Goal: Task Accomplishment & Management: Manage account settings

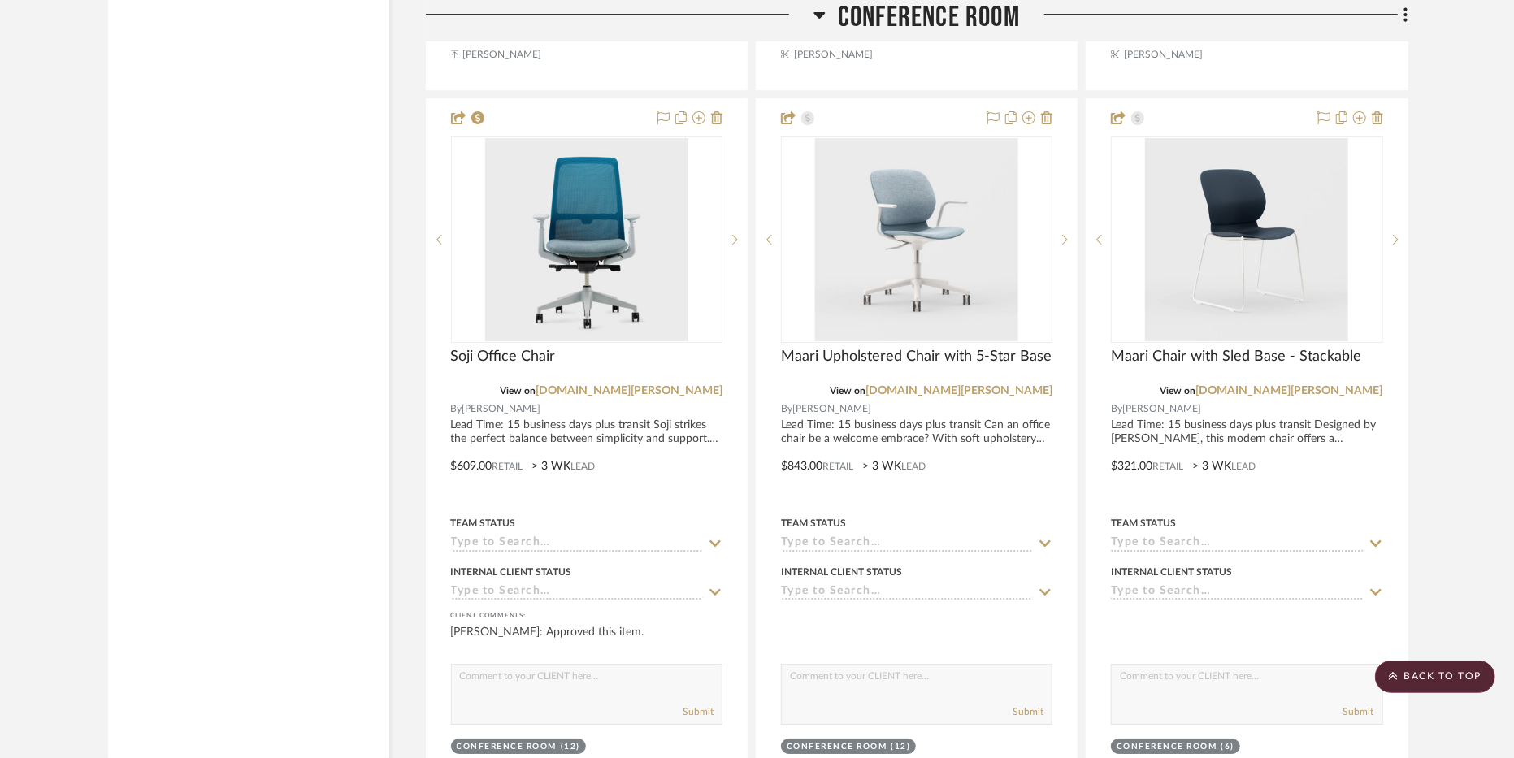
scroll to position [4194, 0]
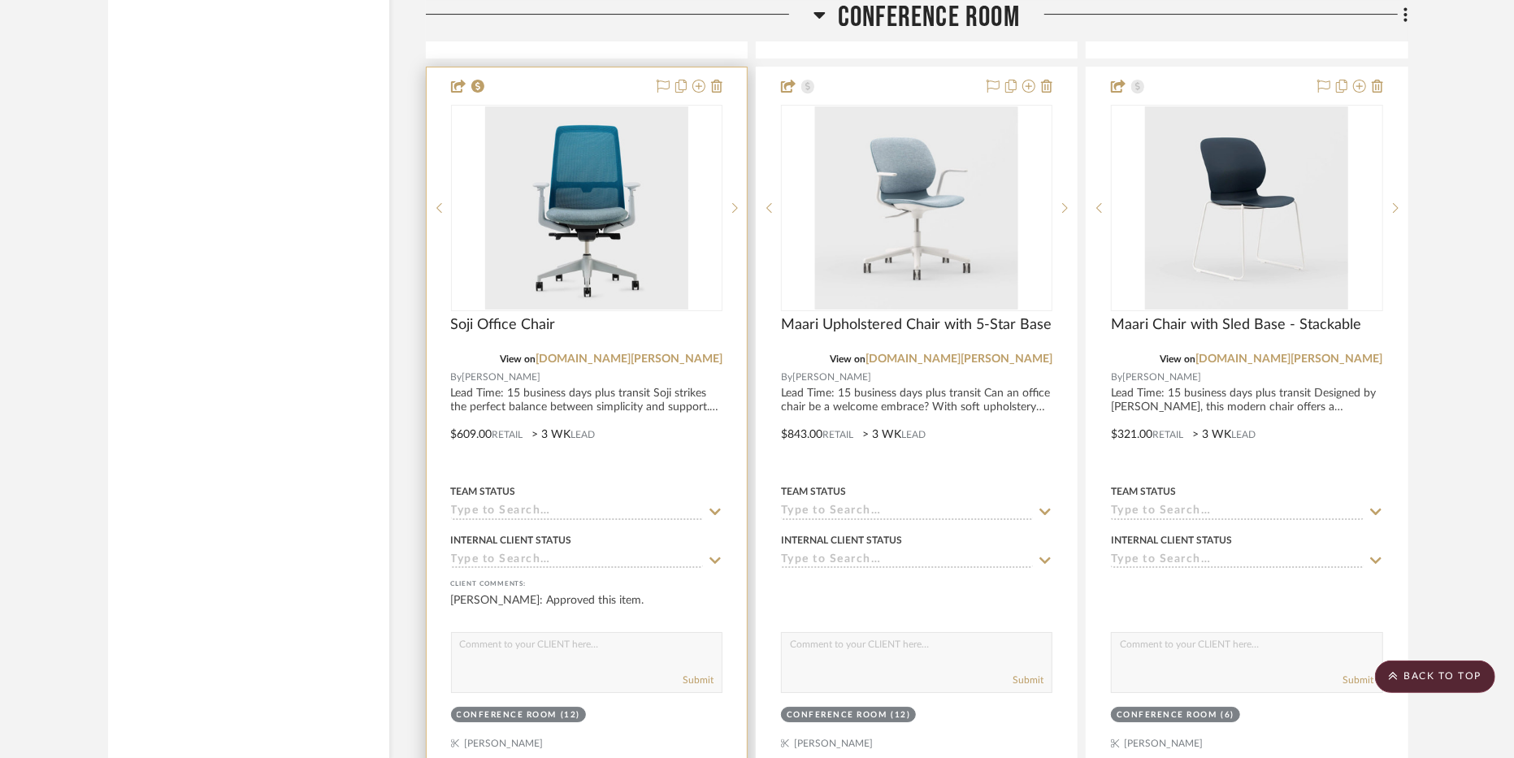
click at [630, 397] on div at bounding box center [587, 422] width 320 height 711
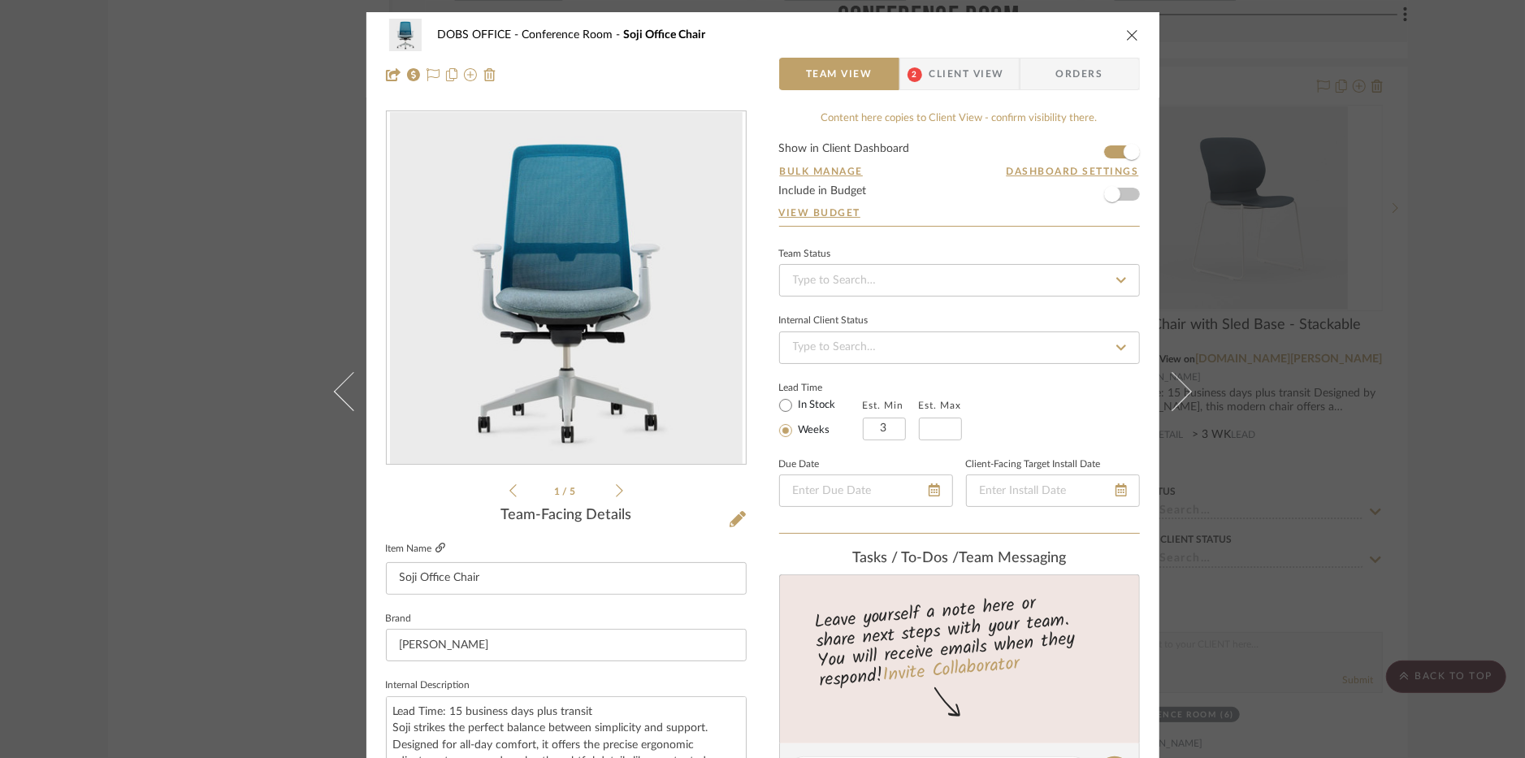
click at [436, 549] on icon at bounding box center [441, 548] width 10 height 10
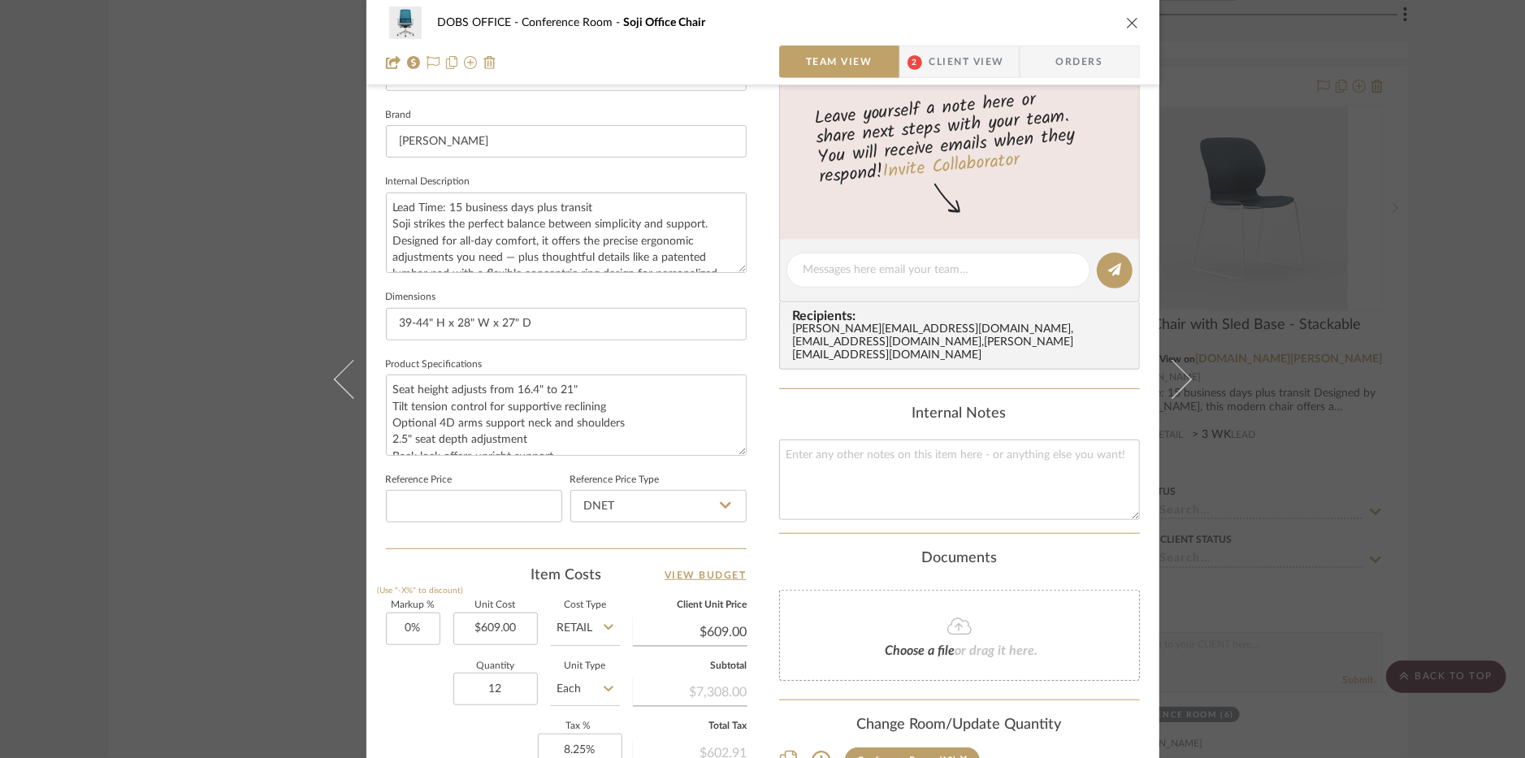
scroll to position [187, 0]
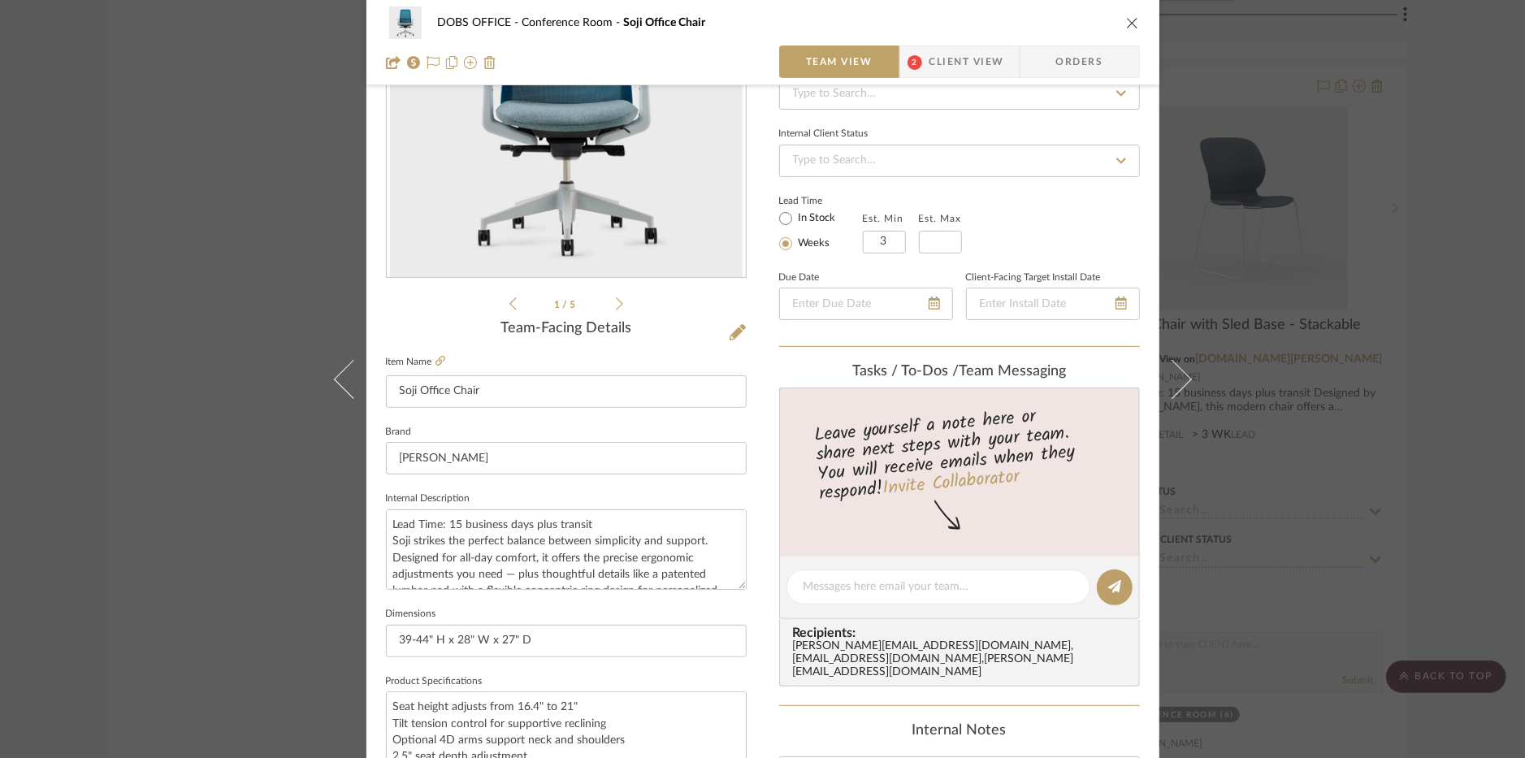
click at [908, 70] on span "2" at bounding box center [915, 62] width 15 height 15
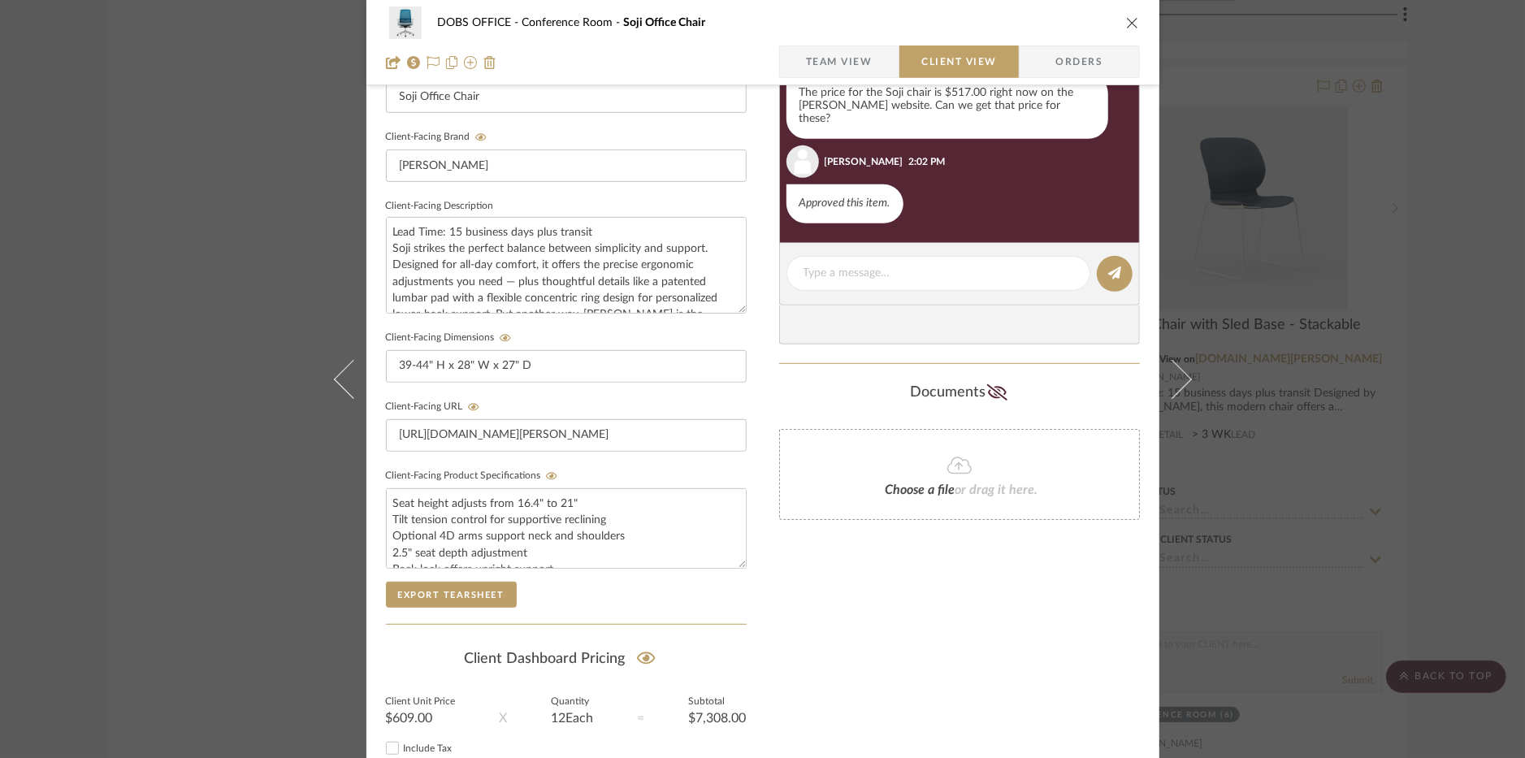
scroll to position [603, 0]
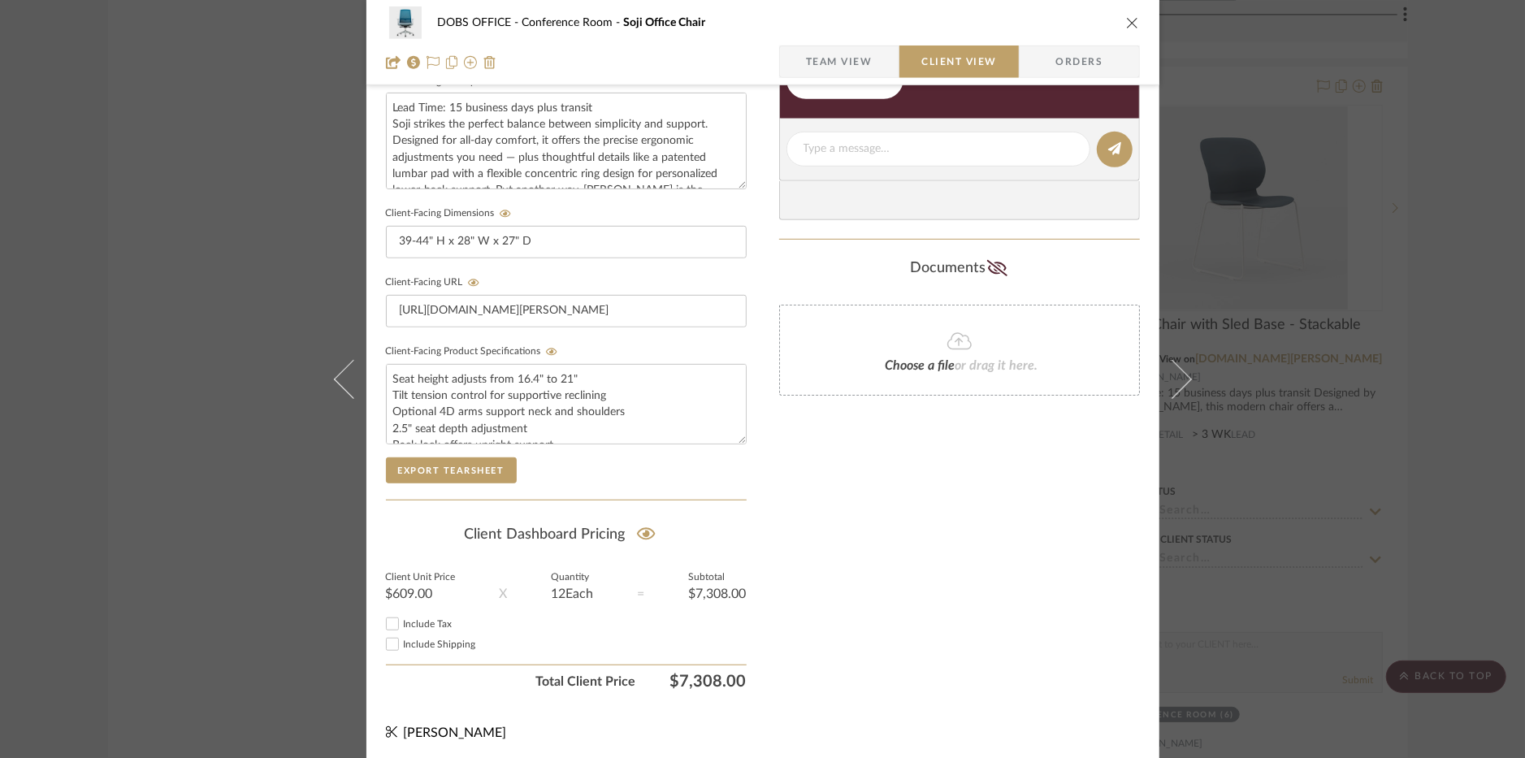
click at [1128, 14] on div "DOBS OFFICE Conference Room Soji Office Chair" at bounding box center [763, 23] width 754 height 33
click at [1126, 23] on icon "close" at bounding box center [1132, 22] width 13 height 13
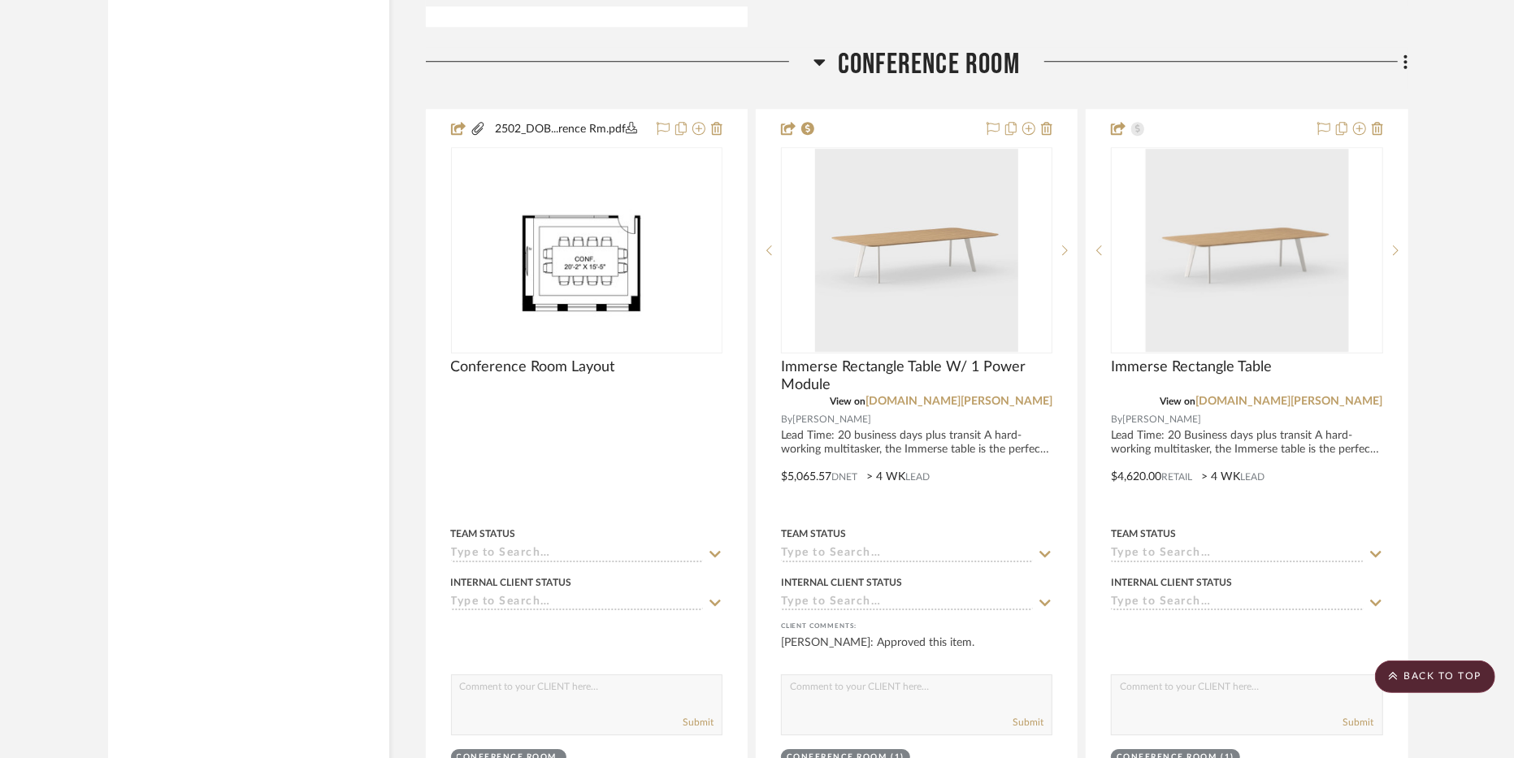
scroll to position [3433, 0]
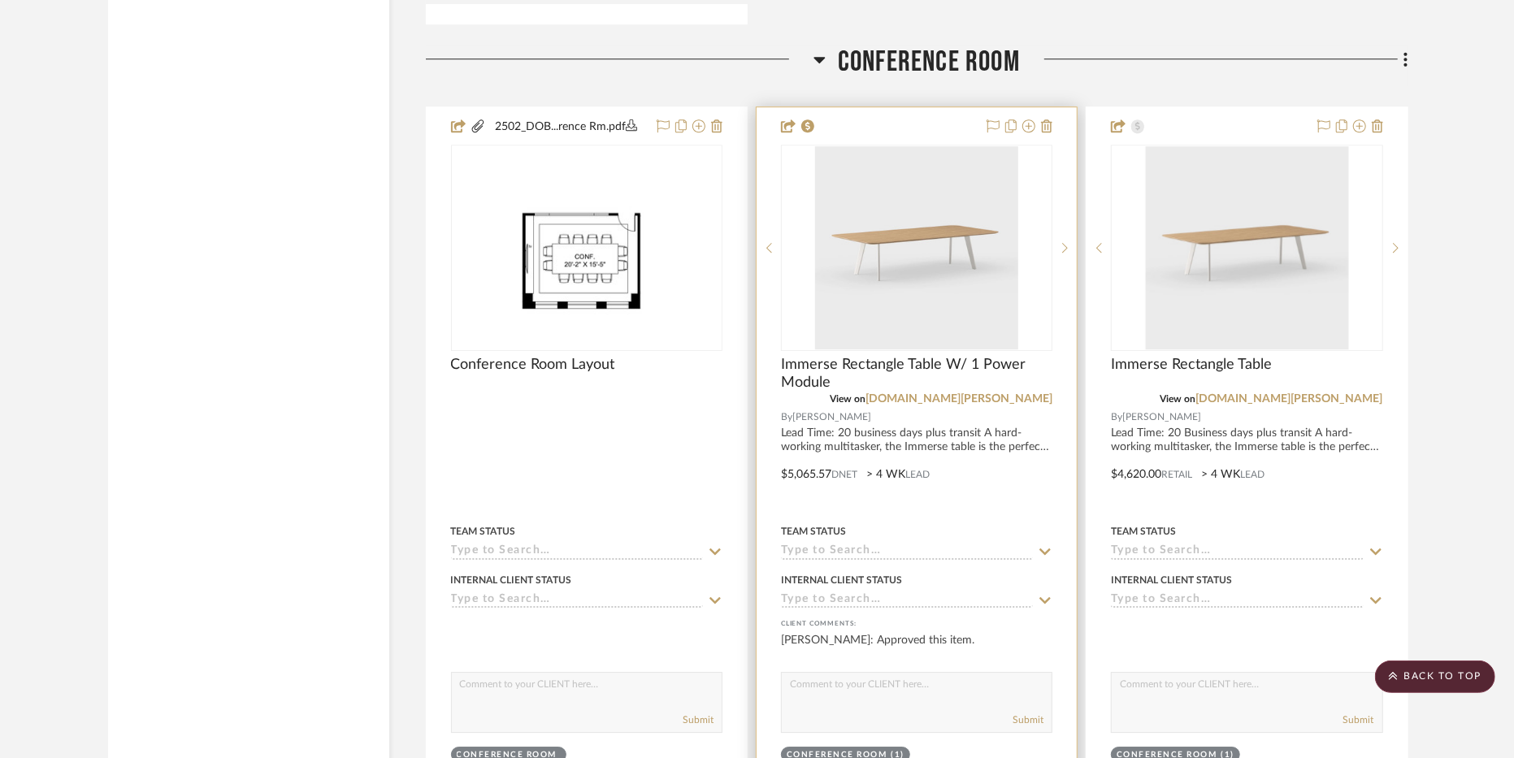
click at [999, 419] on div at bounding box center [917, 462] width 320 height 711
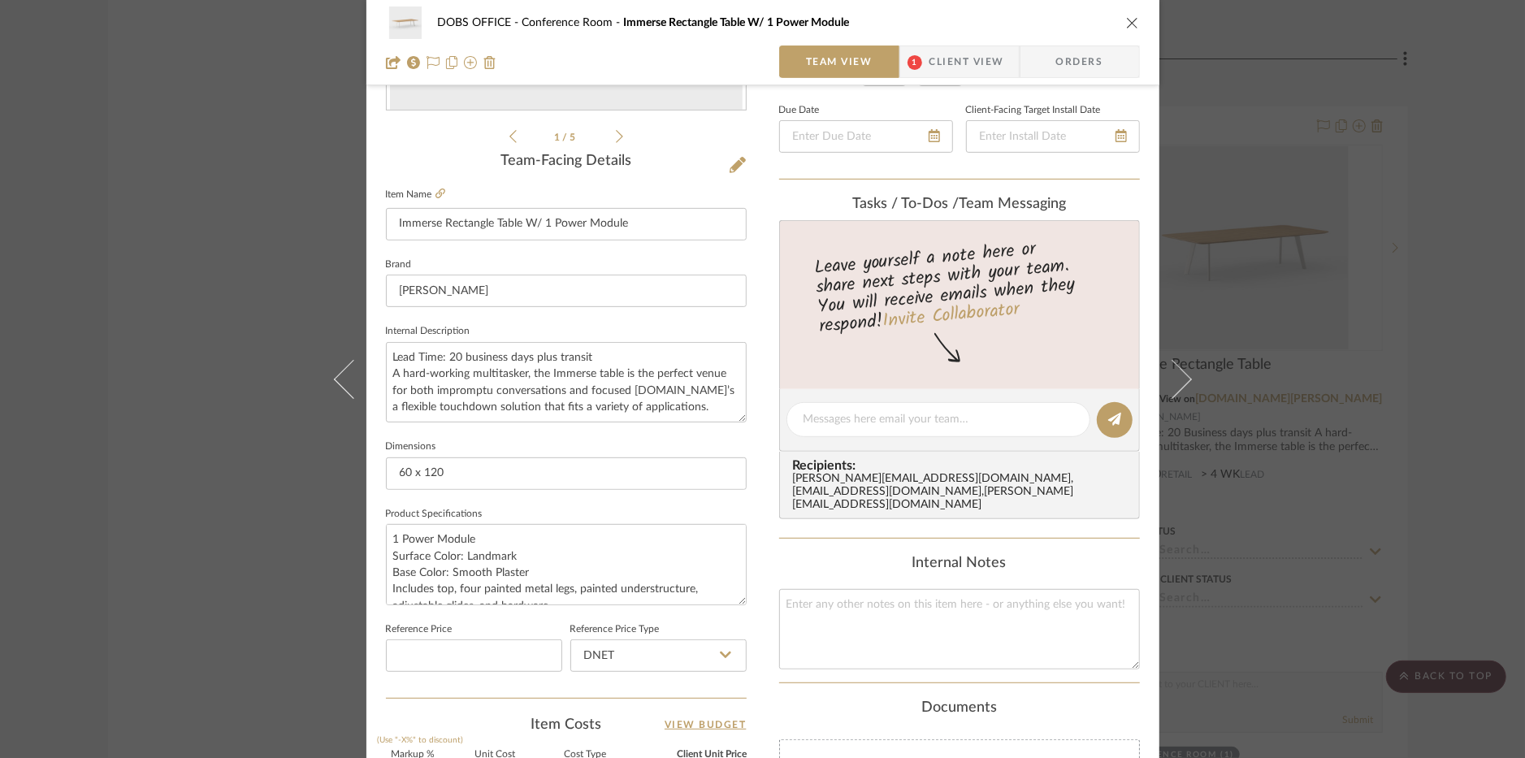
scroll to position [0, 0]
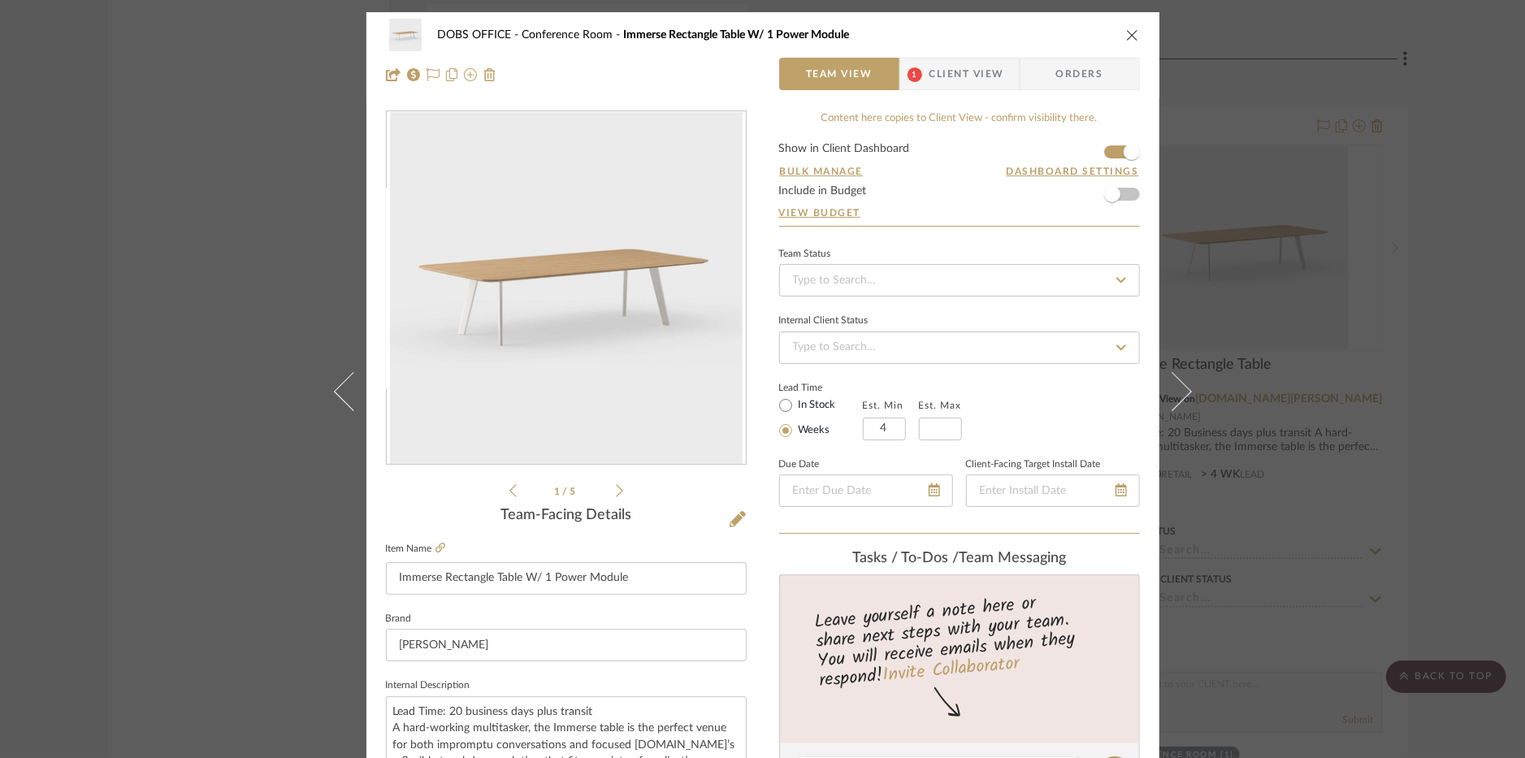
click at [985, 91] on div "DOBS OFFICE Conference Room Immerse Rectangle Table W/ 1 Power Module Team View…" at bounding box center [763, 54] width 793 height 85
click at [985, 77] on span "Client View" at bounding box center [967, 74] width 75 height 33
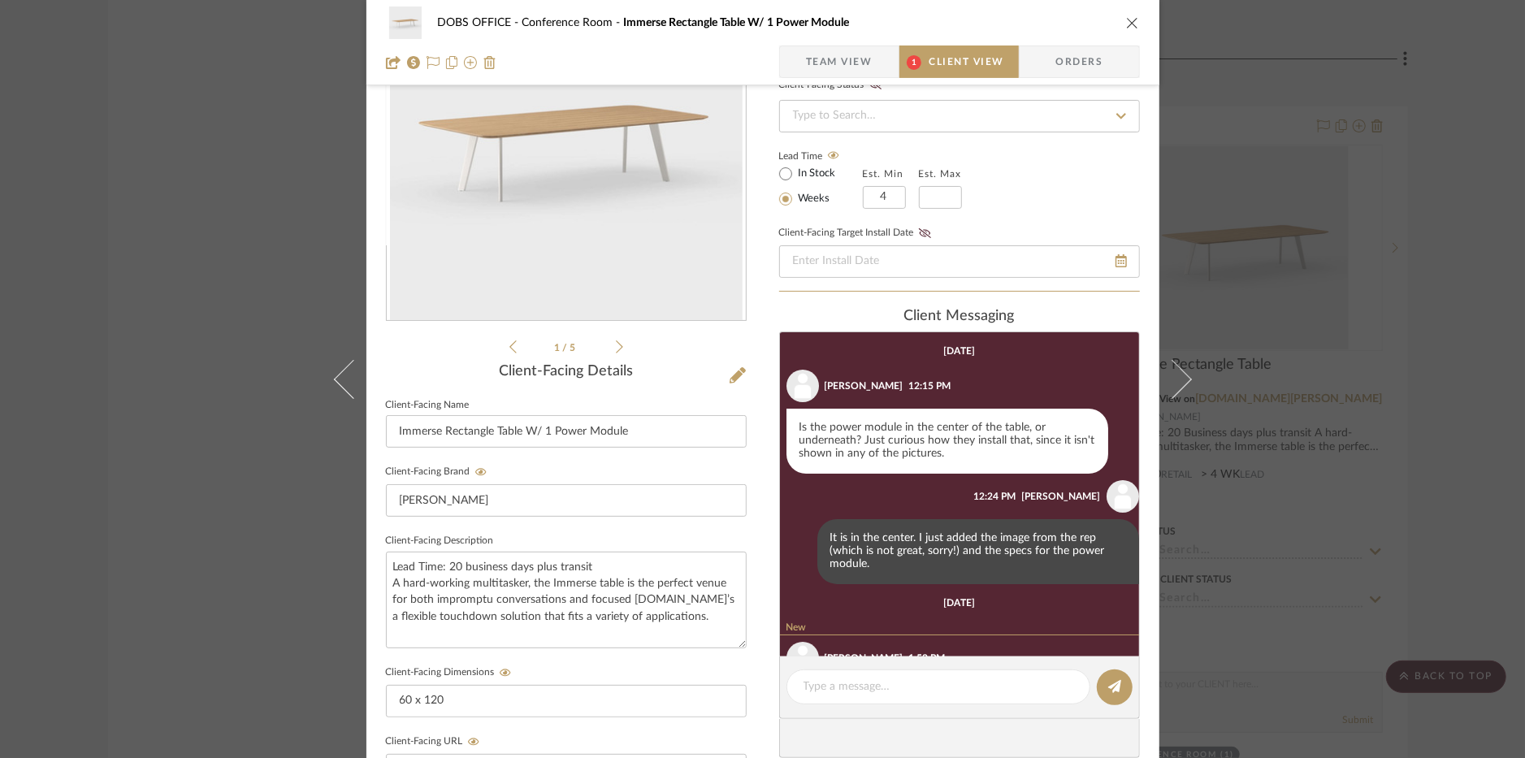
click at [1126, 16] on icon "close" at bounding box center [1132, 22] width 13 height 13
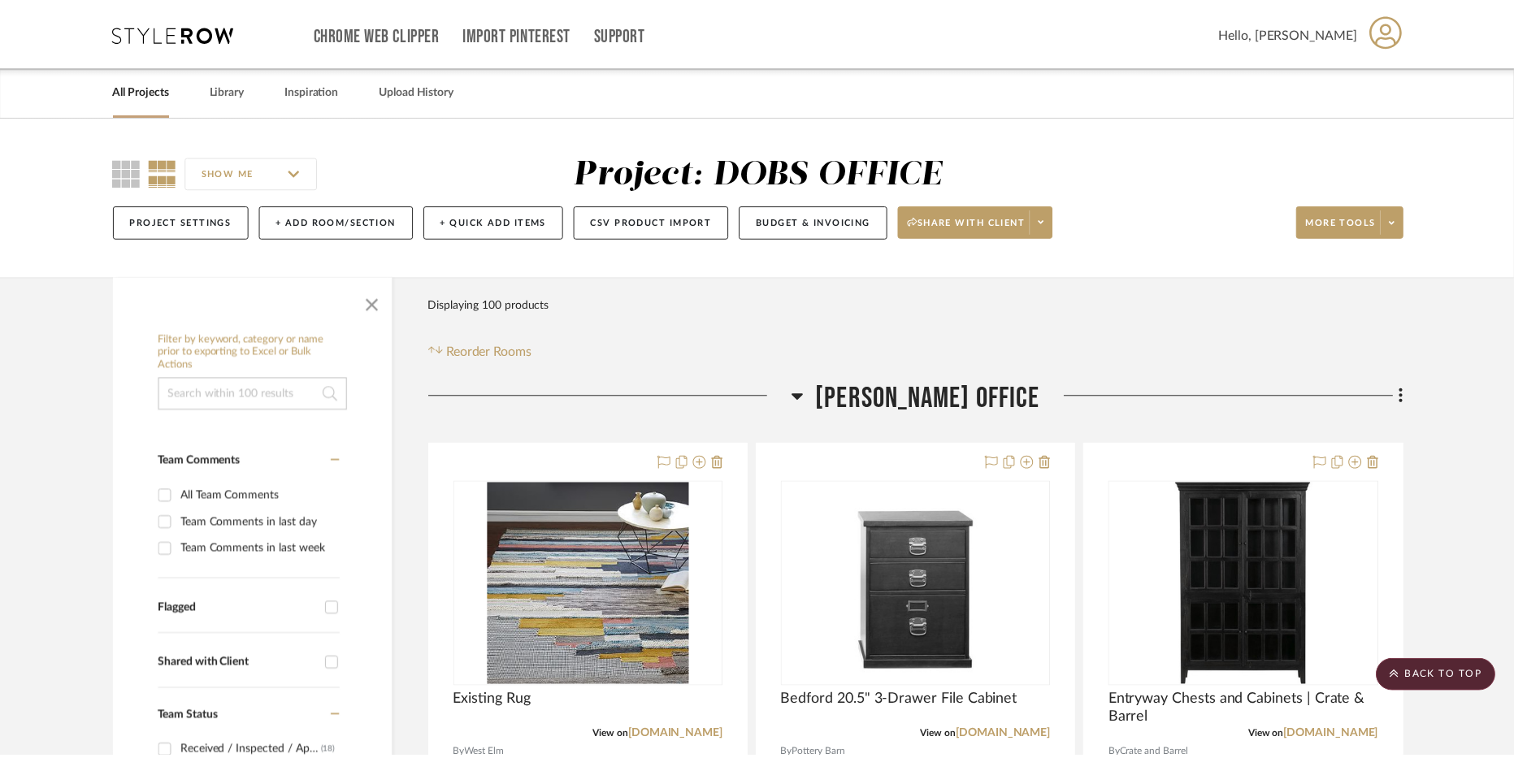
scroll to position [3433, 0]
